Goal: Task Accomplishment & Management: Manage account settings

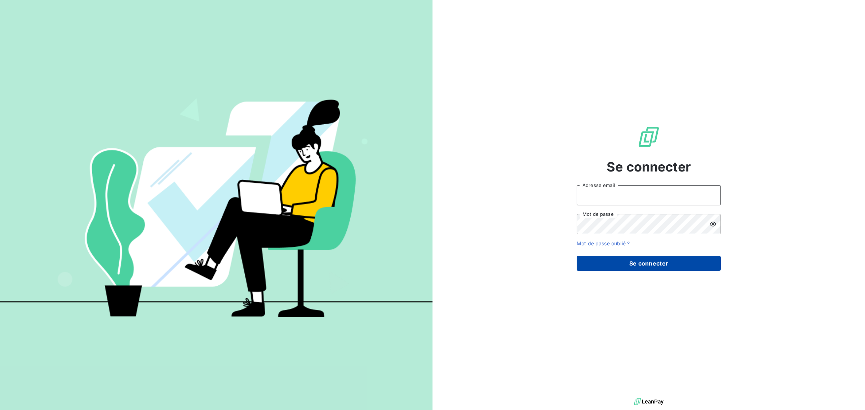
type input "[EMAIL_ADDRESS][DOMAIN_NAME]"
click at [673, 257] on button "Se connecter" at bounding box center [649, 263] width 144 height 15
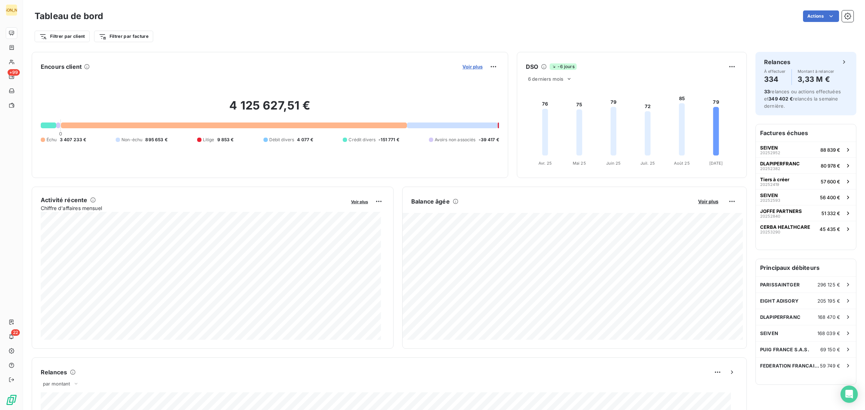
click at [462, 67] on span "Voir plus" at bounding box center [472, 67] width 20 height 6
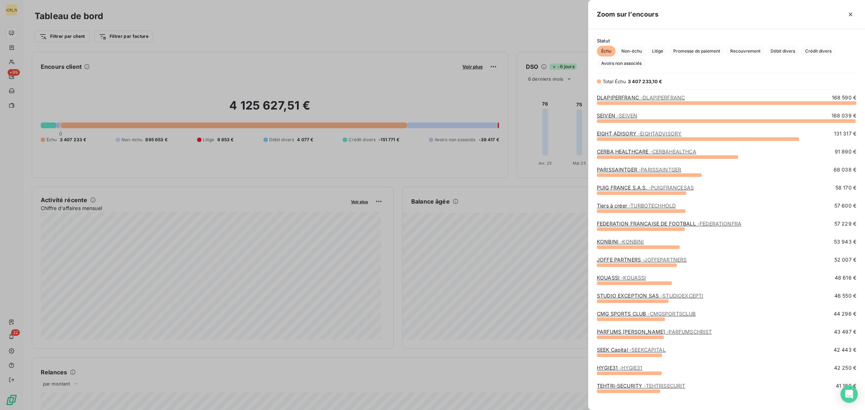
scroll to position [301, 270]
click at [635, 60] on span "Avoirs non associés" at bounding box center [621, 63] width 49 height 11
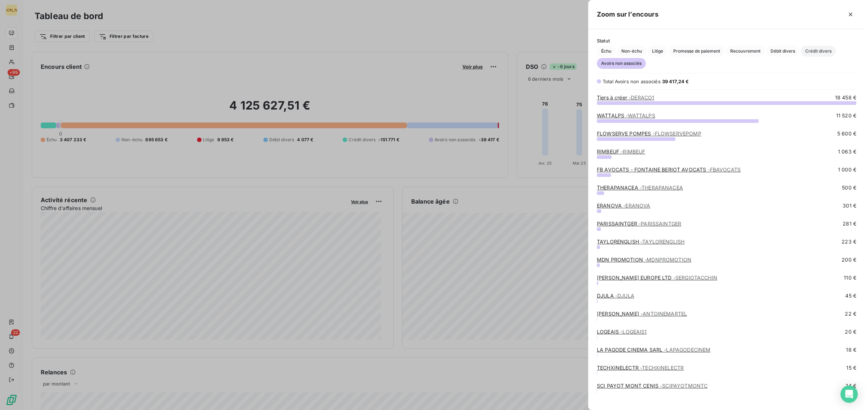
click at [806, 50] on span "Crédit divers" at bounding box center [818, 51] width 35 height 11
